Goal: Find specific page/section: Find specific page/section

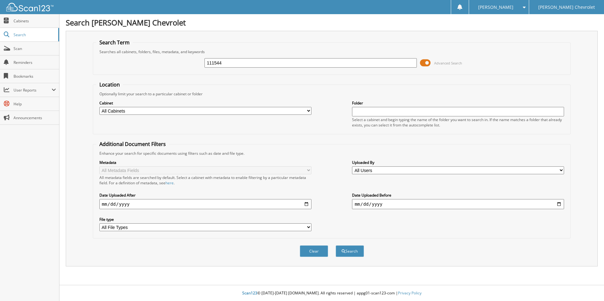
type input "111544"
click at [422, 63] on span at bounding box center [425, 62] width 11 height 9
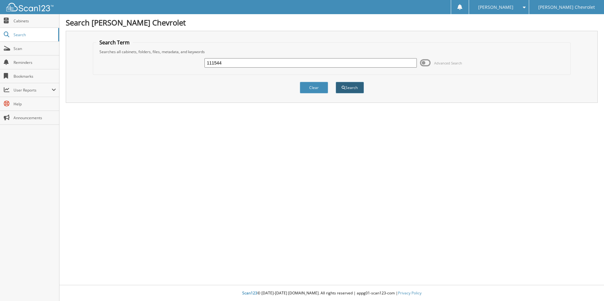
click at [348, 87] on button "Search" at bounding box center [350, 88] width 28 height 12
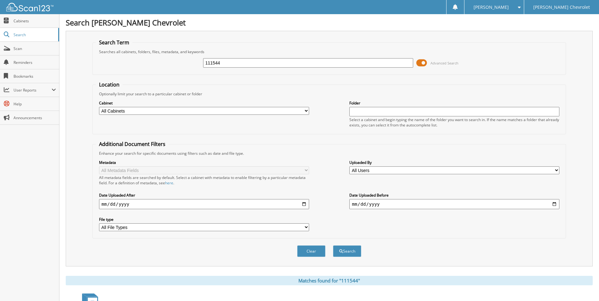
click at [418, 61] on span at bounding box center [421, 62] width 11 height 9
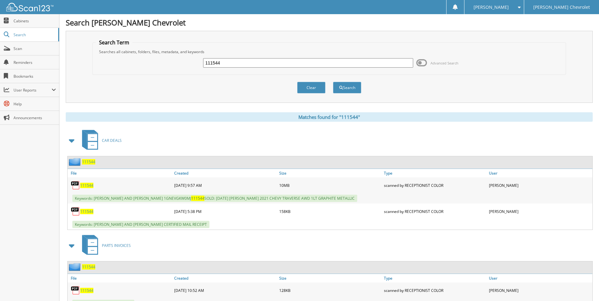
click at [86, 185] on span "111544" at bounding box center [86, 185] width 13 height 5
